Goal: Navigation & Orientation: Understand site structure

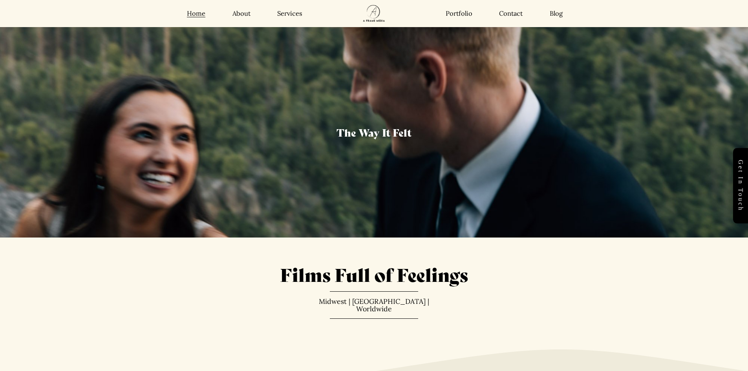
click at [247, 15] on link "About" at bounding box center [242, 13] width 18 height 8
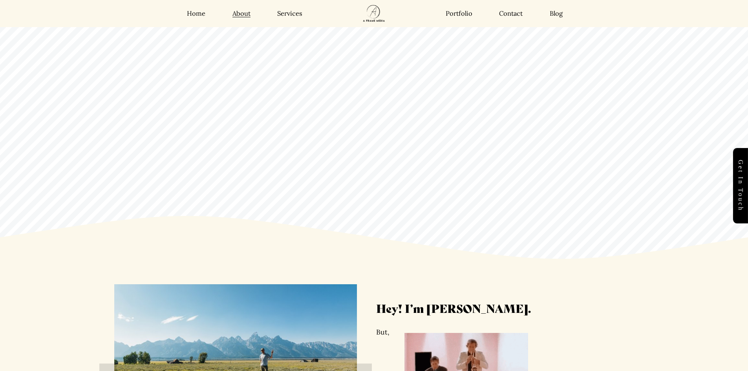
click at [291, 13] on link "Services" at bounding box center [289, 13] width 25 height 8
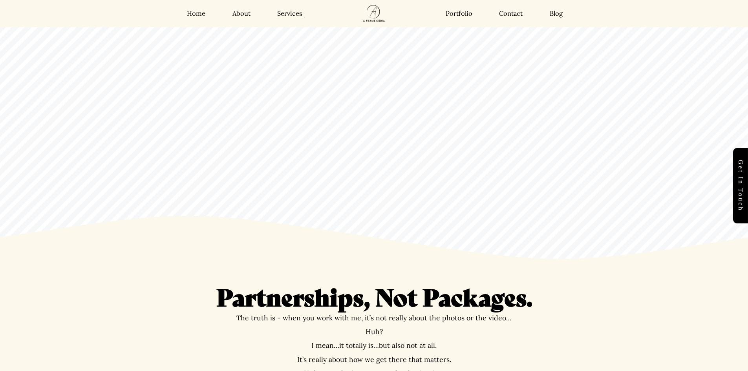
click at [458, 13] on link "Portfolio" at bounding box center [459, 13] width 27 height 8
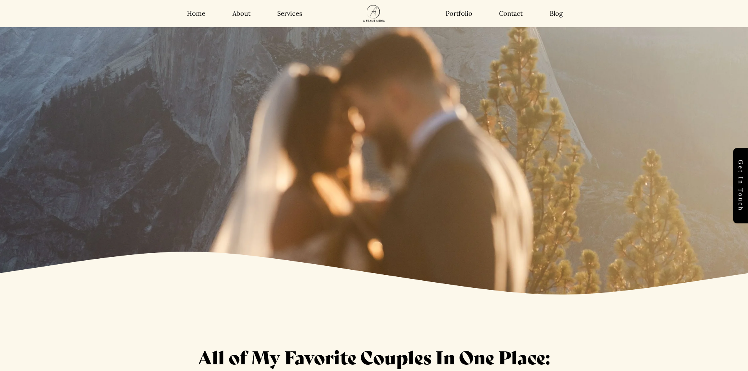
click at [512, 13] on link "Contact" at bounding box center [511, 13] width 24 height 8
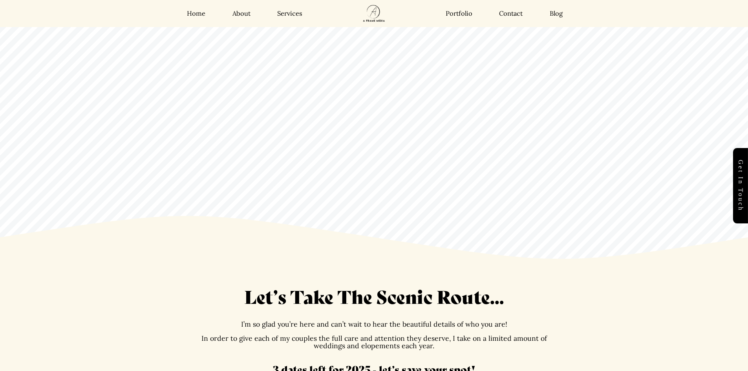
click at [559, 15] on link "Blog" at bounding box center [556, 13] width 13 height 8
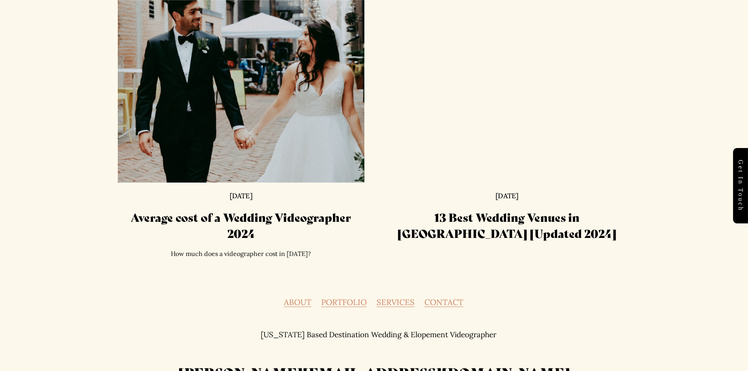
scroll to position [1287, 0]
